Goal: Information Seeking & Learning: Learn about a topic

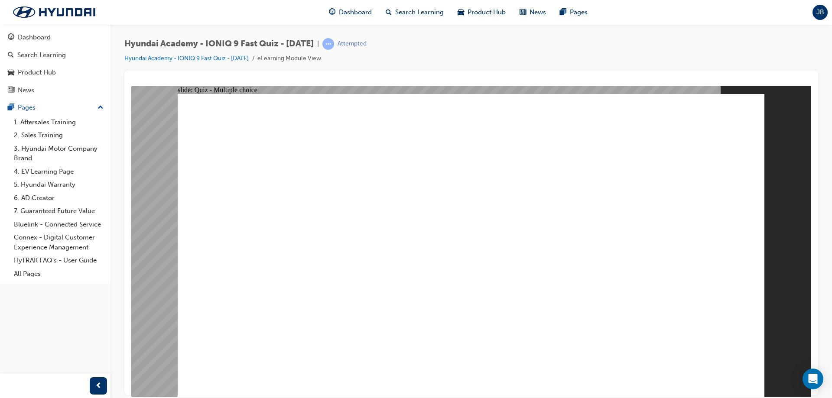
checkbox input "true"
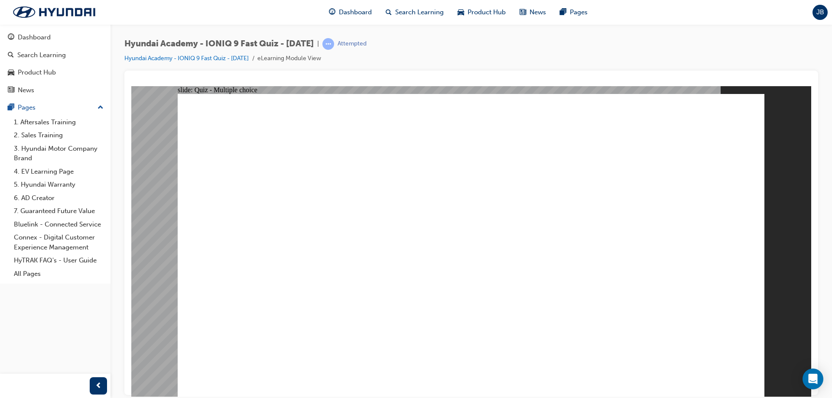
checkbox input "true"
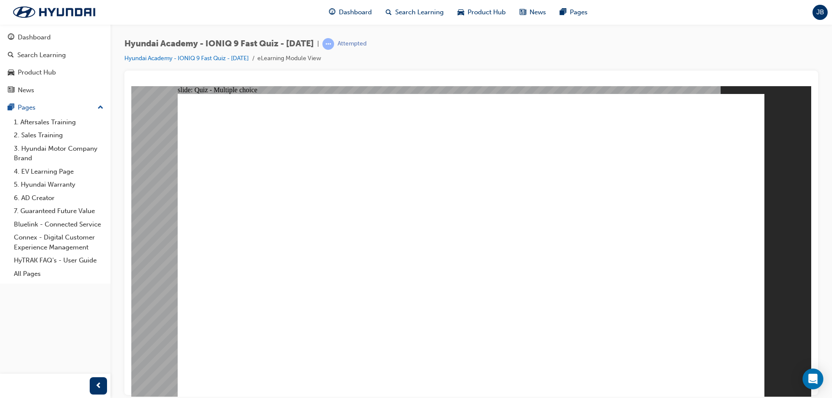
radio input "true"
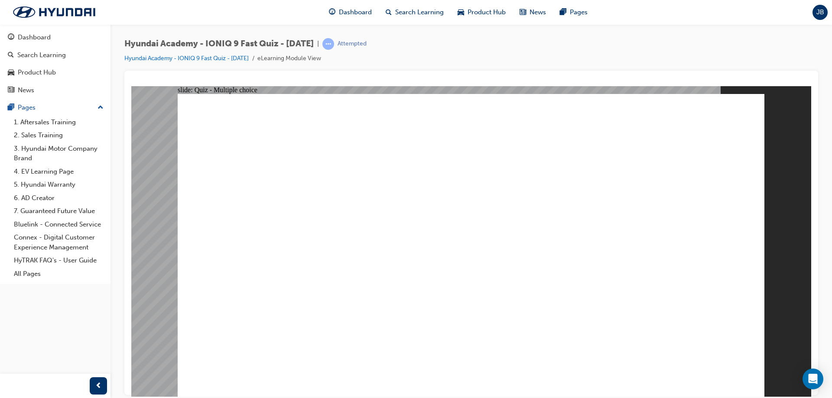
radio input "true"
checkbox input "true"
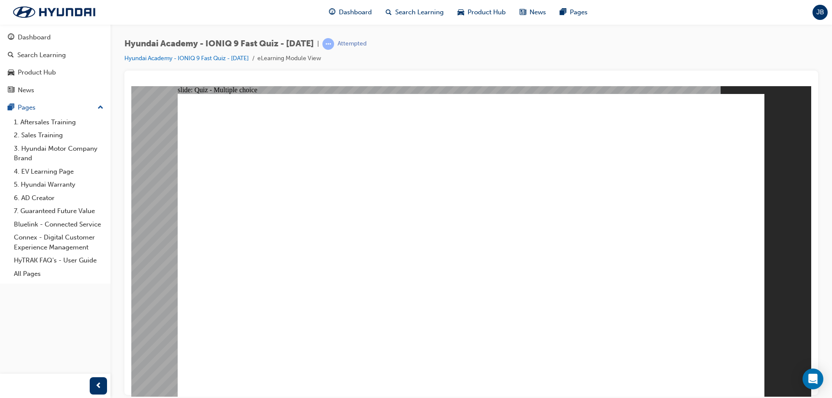
checkbox input "true"
radio input "true"
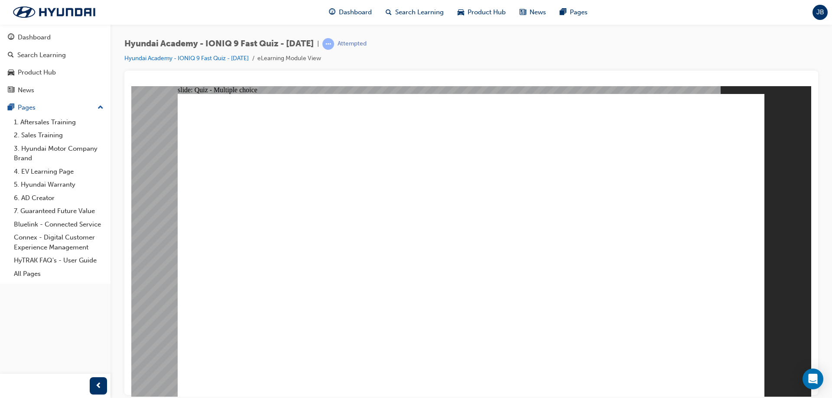
drag, startPoint x: 744, startPoint y: 356, endPoint x: 725, endPoint y: 363, distance: 20.0
drag, startPoint x: 304, startPoint y: 292, endPoint x: 308, endPoint y: 311, distance: 18.9
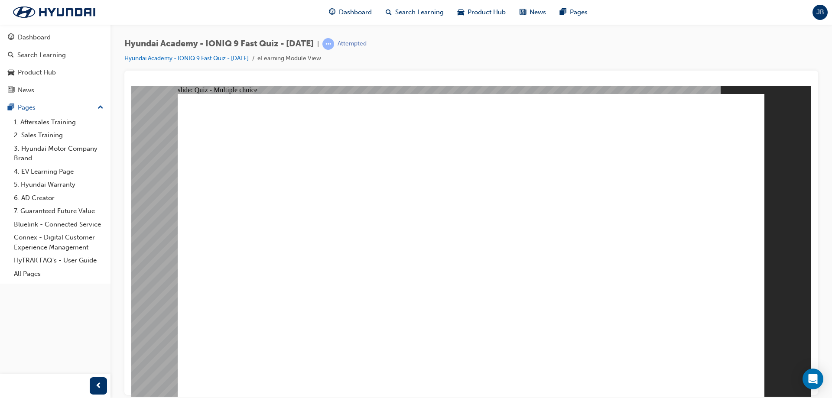
radio input "true"
drag, startPoint x: 416, startPoint y: 266, endPoint x: 420, endPoint y: 264, distance: 4.5
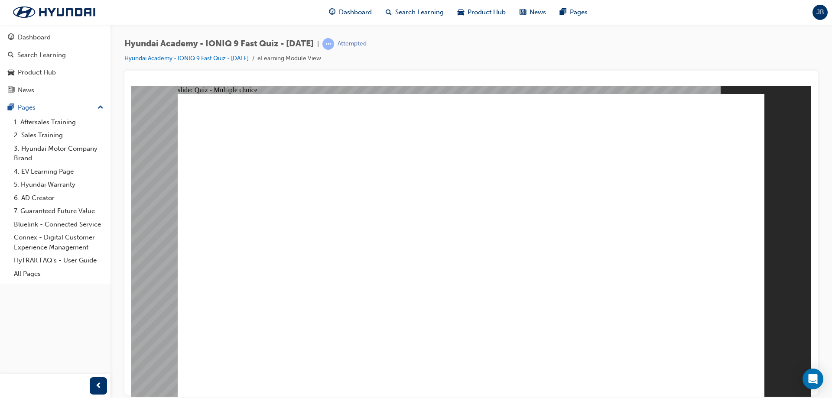
radio input "true"
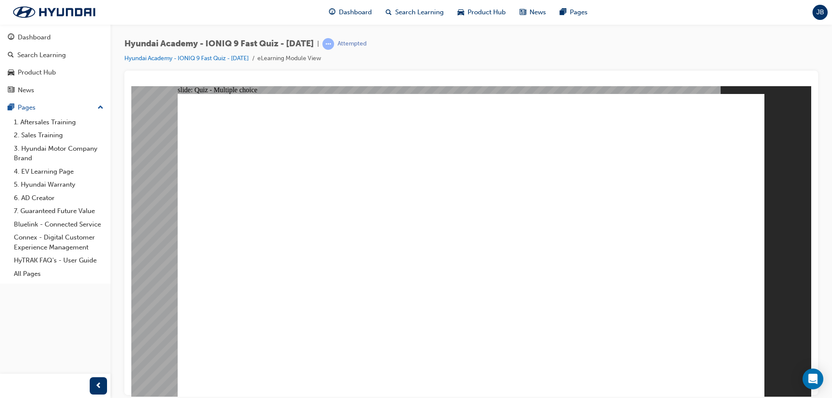
radio input "true"
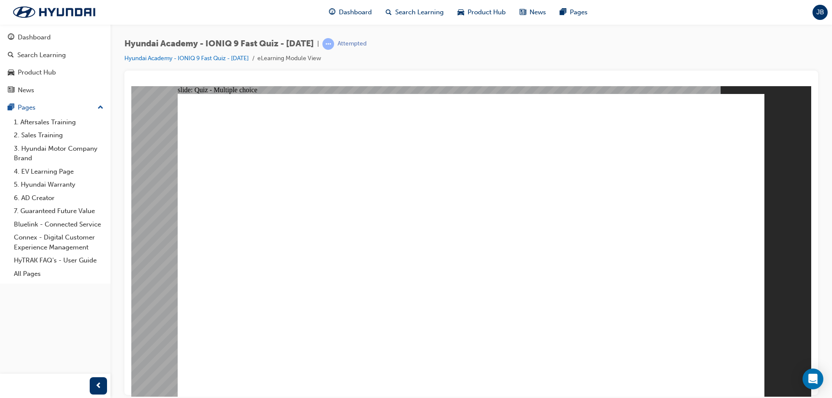
drag, startPoint x: 339, startPoint y: 346, endPoint x: 345, endPoint y: 347, distance: 6.6
radio input "true"
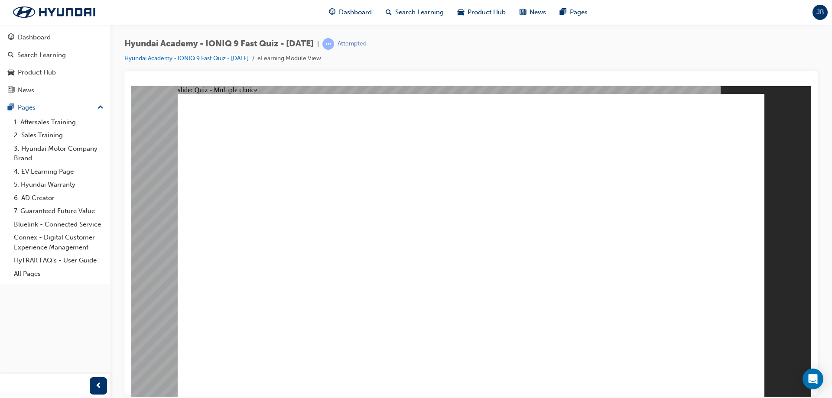
drag, startPoint x: 282, startPoint y: 136, endPoint x: 617, endPoint y: 133, distance: 335.2
drag, startPoint x: 665, startPoint y: 132, endPoint x: 448, endPoint y: 123, distance: 217.6
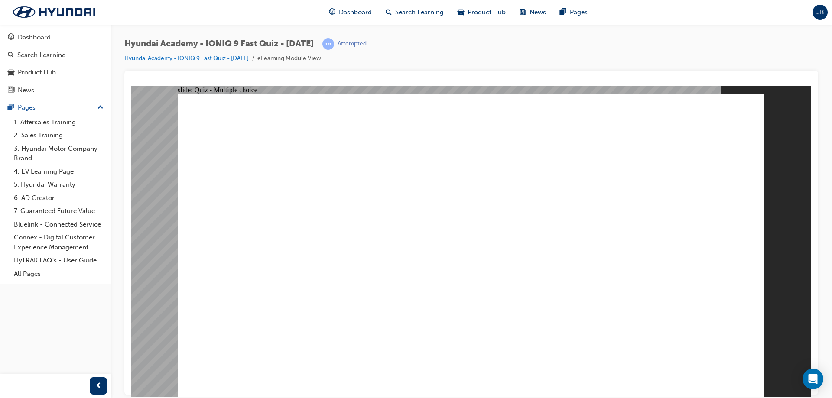
radio input "true"
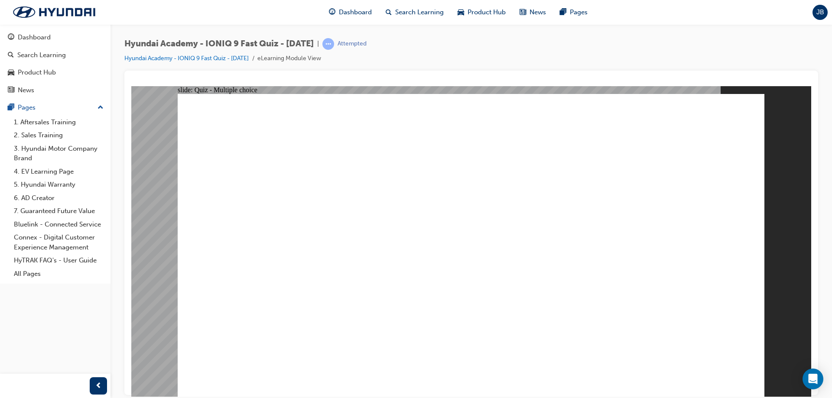
radio input "true"
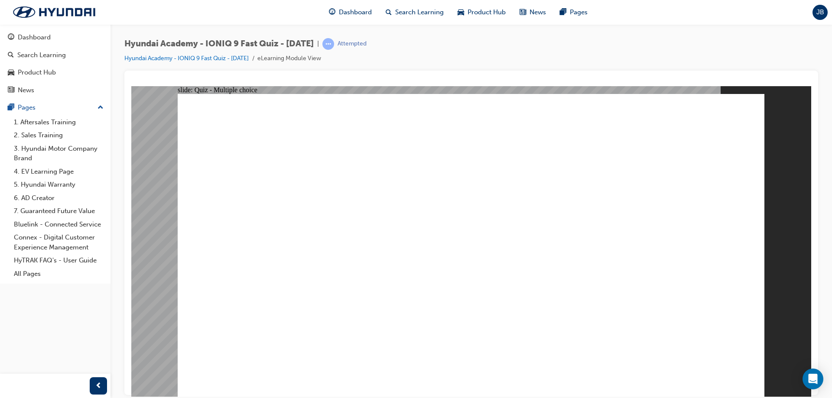
click at [76, 10] on img at bounding box center [54, 12] width 100 height 18
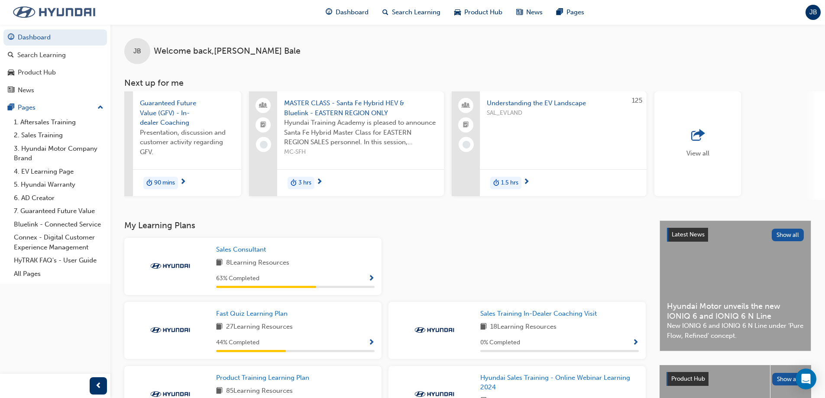
scroll to position [0, 514]
